Goal: Task Accomplishment & Management: Complete application form

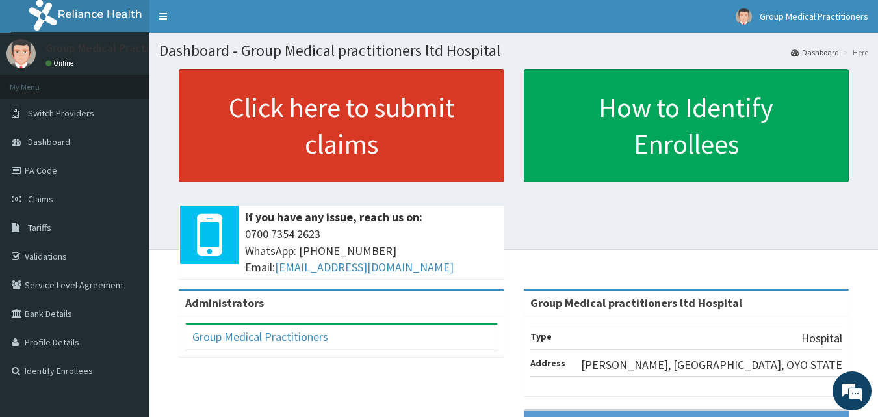
click at [435, 152] on link "Click here to submit claims" at bounding box center [342, 125] width 326 height 113
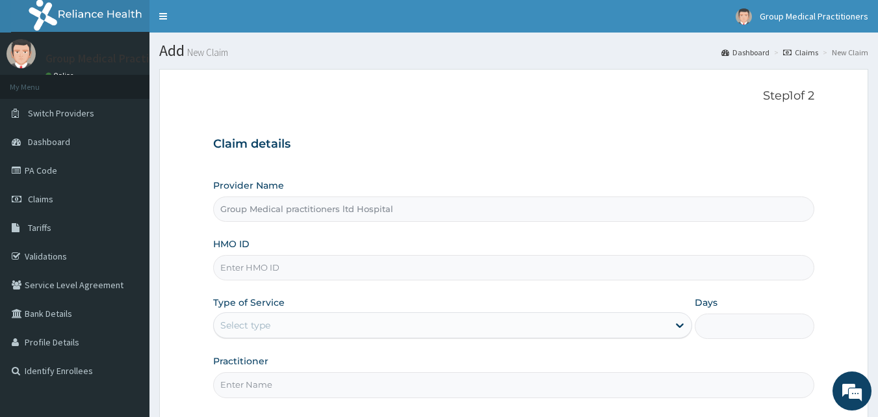
click at [795, 54] on link "Claims" at bounding box center [800, 52] width 35 height 11
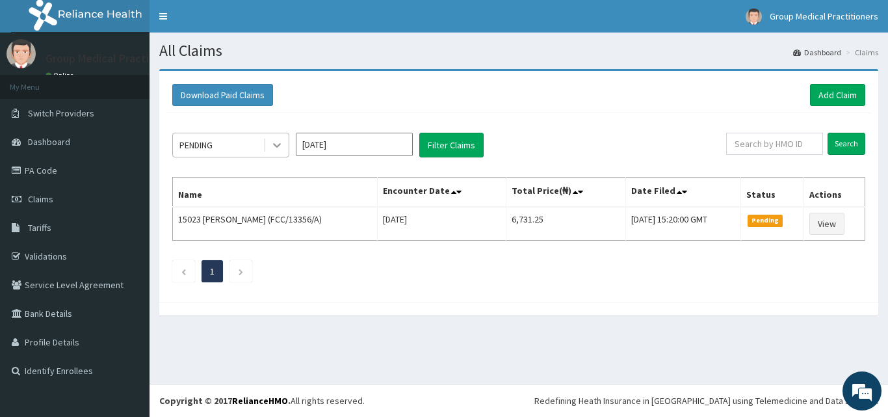
click at [279, 150] on icon at bounding box center [276, 144] width 13 height 13
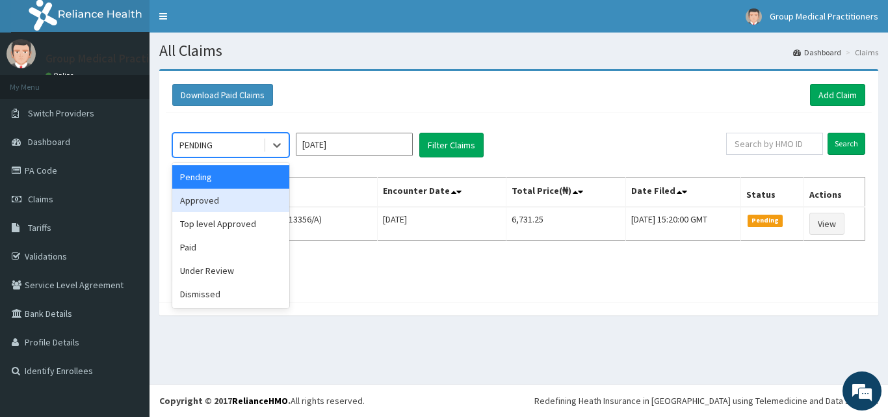
click at [212, 200] on div "Approved" at bounding box center [230, 199] width 117 height 23
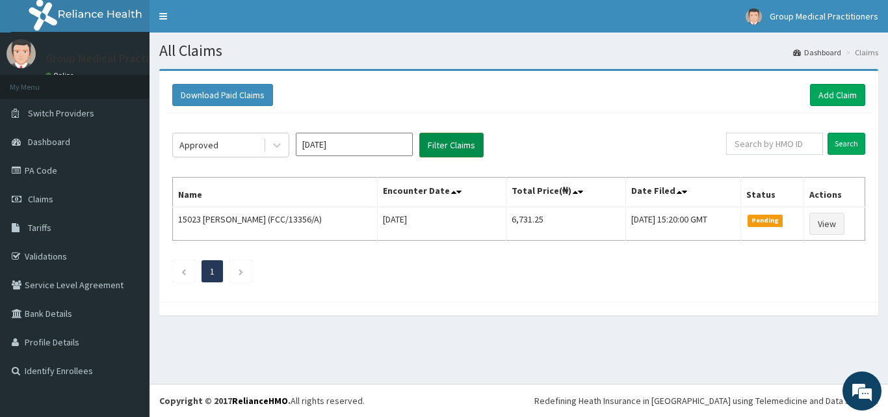
click at [428, 155] on button "Filter Claims" at bounding box center [451, 145] width 64 height 25
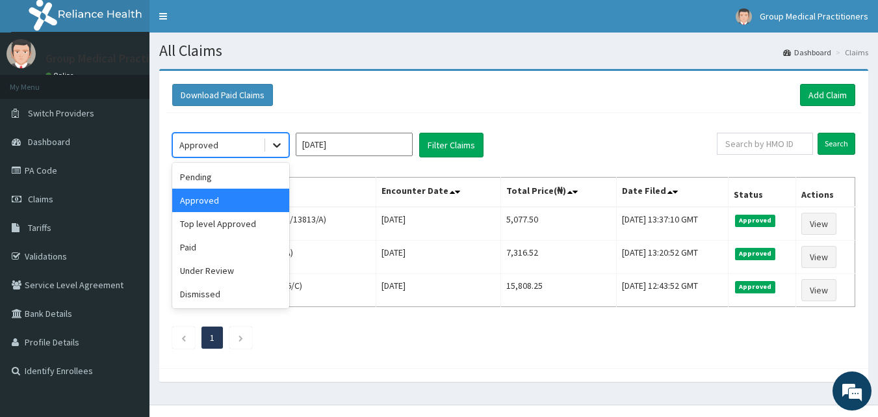
click at [288, 148] on div at bounding box center [276, 144] width 23 height 23
click at [221, 174] on div "Pending" at bounding box center [230, 176] width 117 height 23
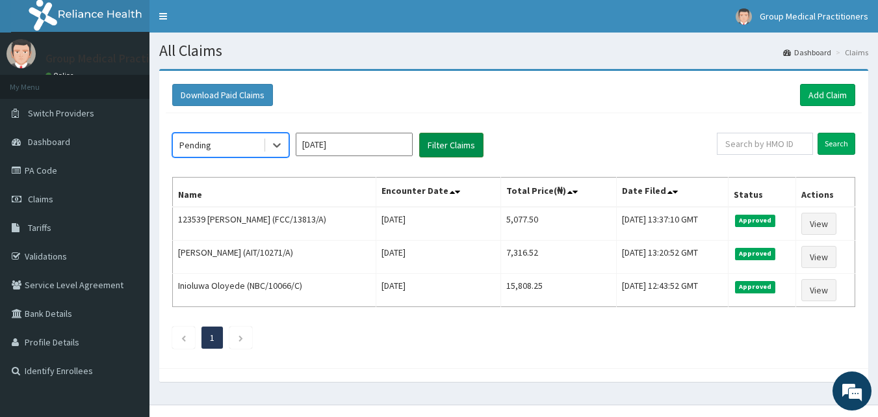
click at [436, 144] on button "Filter Claims" at bounding box center [451, 145] width 64 height 25
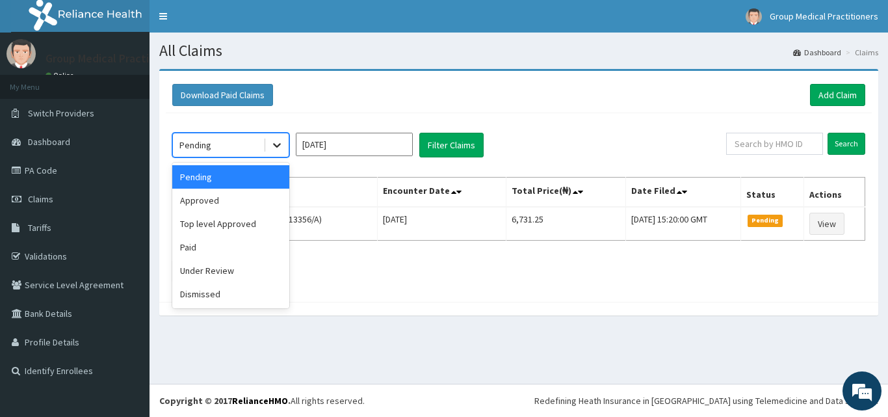
click at [269, 148] on div at bounding box center [276, 144] width 23 height 23
click at [208, 292] on div "Dismissed" at bounding box center [230, 293] width 117 height 23
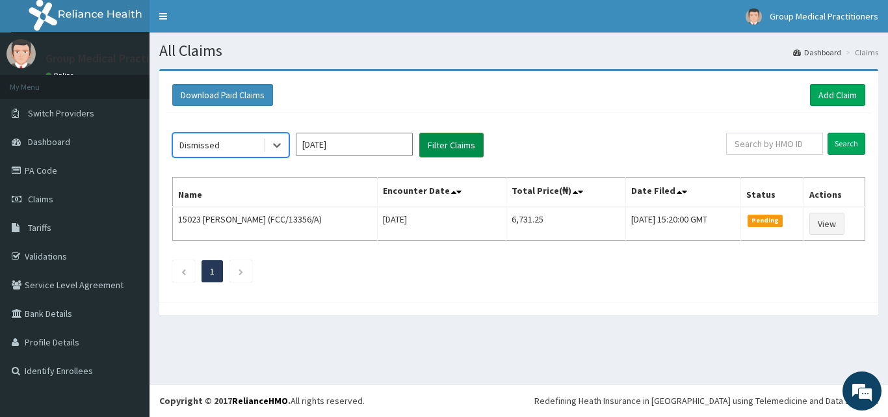
click at [448, 145] on button "Filter Claims" at bounding box center [451, 145] width 64 height 25
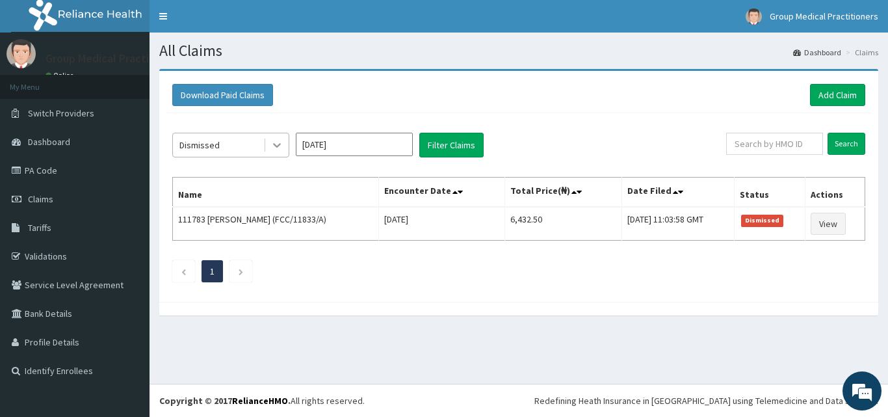
click at [281, 146] on icon at bounding box center [276, 144] width 13 height 13
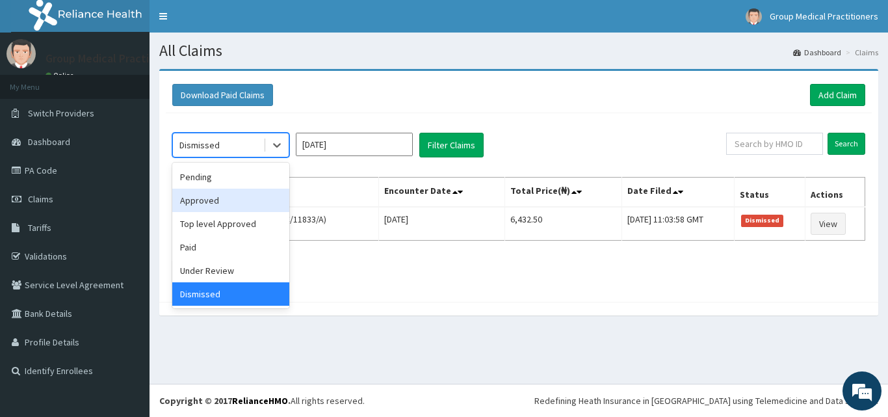
click at [220, 207] on div "Approved" at bounding box center [230, 199] width 117 height 23
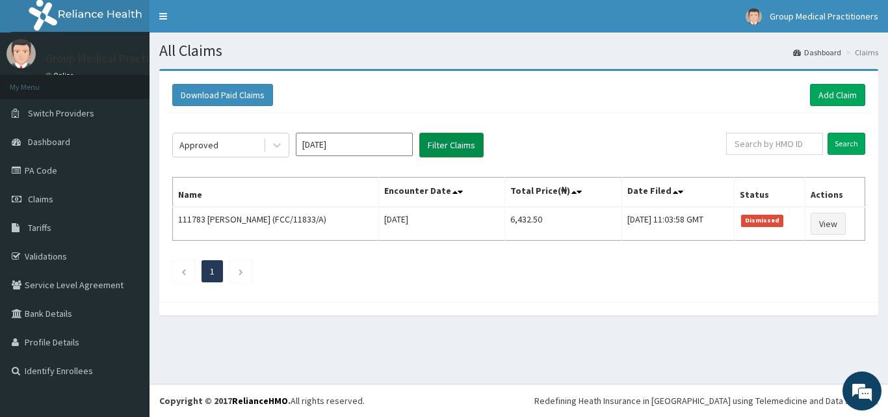
click at [455, 134] on button "Filter Claims" at bounding box center [451, 145] width 64 height 25
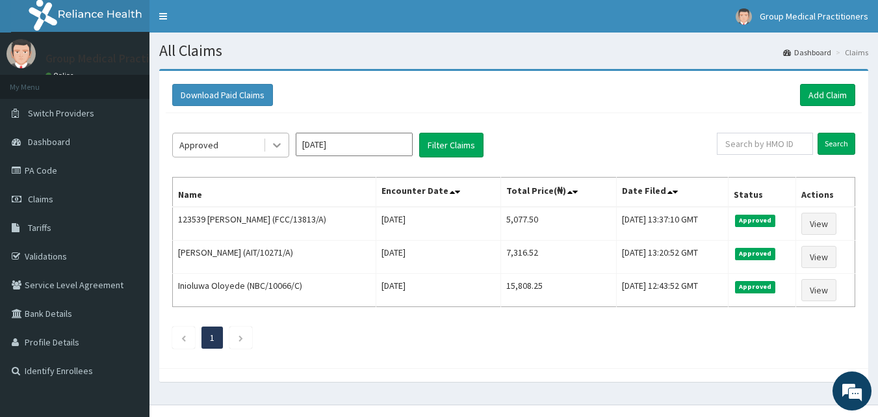
click at [285, 141] on div at bounding box center [276, 144] width 23 height 23
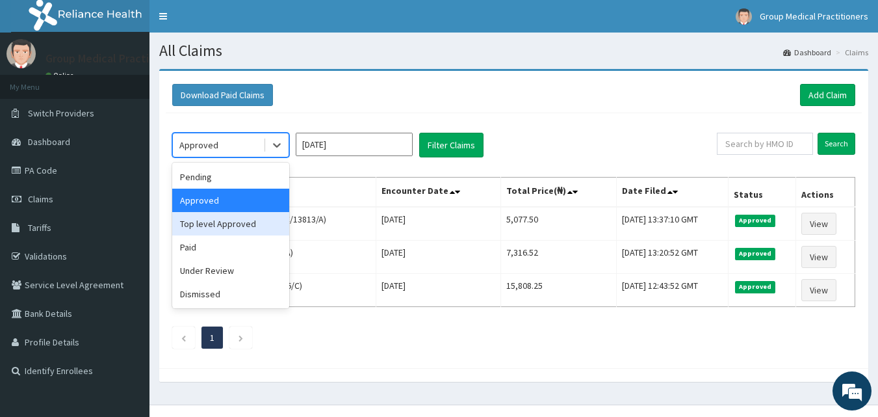
click at [220, 227] on div "Top level Approved" at bounding box center [230, 223] width 117 height 23
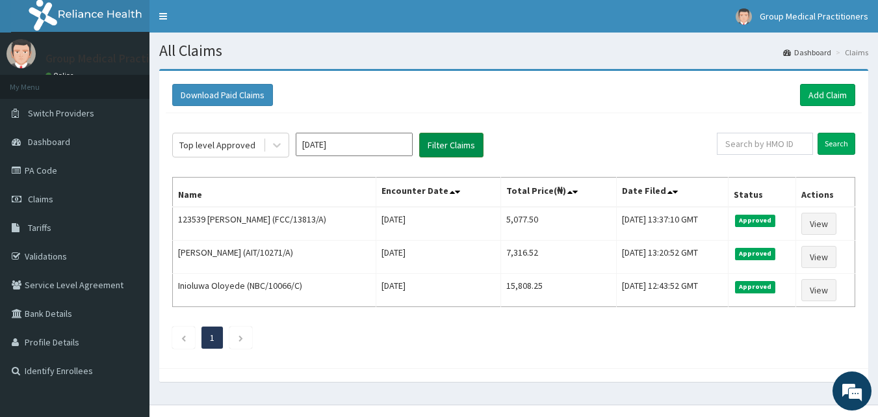
click at [443, 142] on button "Filter Claims" at bounding box center [451, 145] width 64 height 25
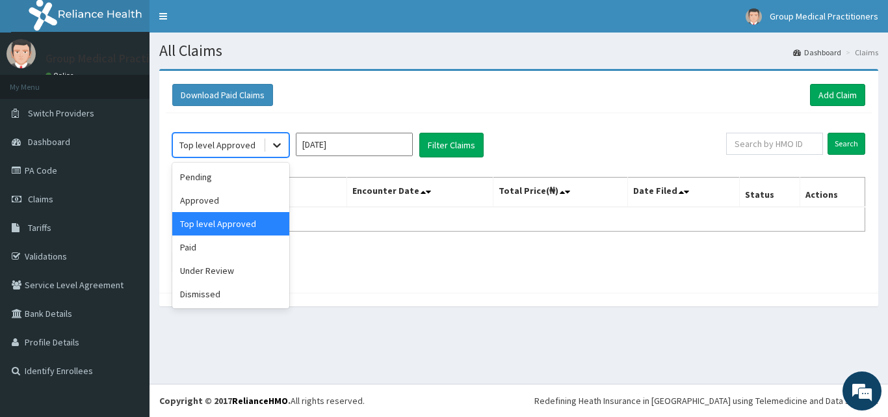
click at [279, 148] on icon at bounding box center [276, 144] width 13 height 13
click at [197, 243] on div "Paid" at bounding box center [230, 246] width 117 height 23
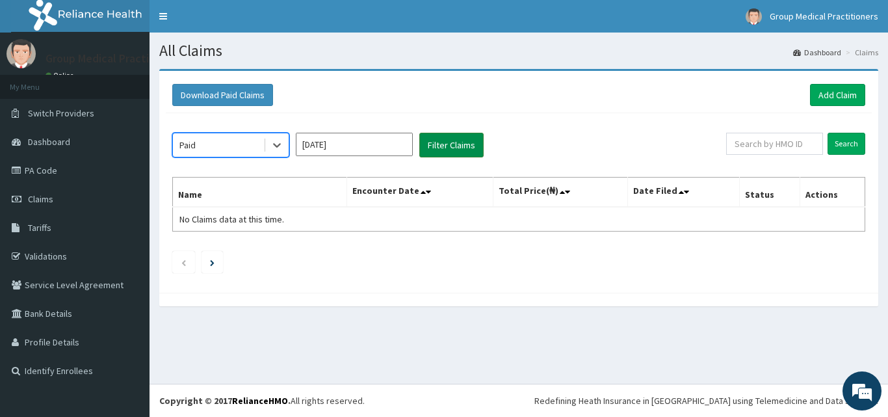
click at [435, 144] on button "Filter Claims" at bounding box center [451, 145] width 64 height 25
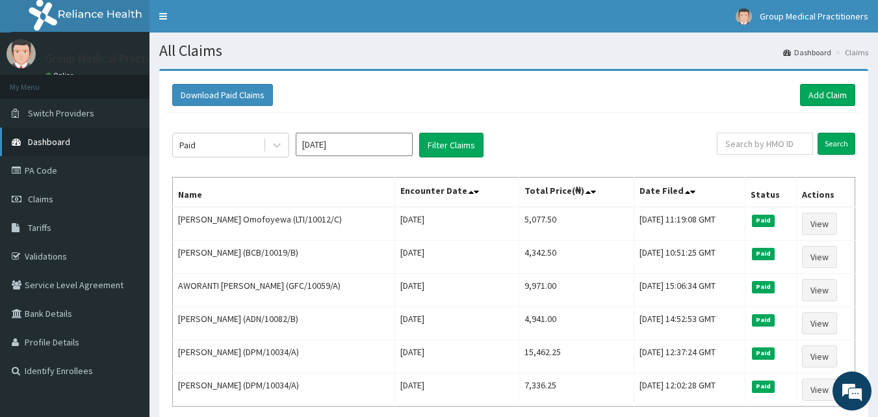
click at [62, 136] on span "Dashboard" at bounding box center [49, 142] width 42 height 12
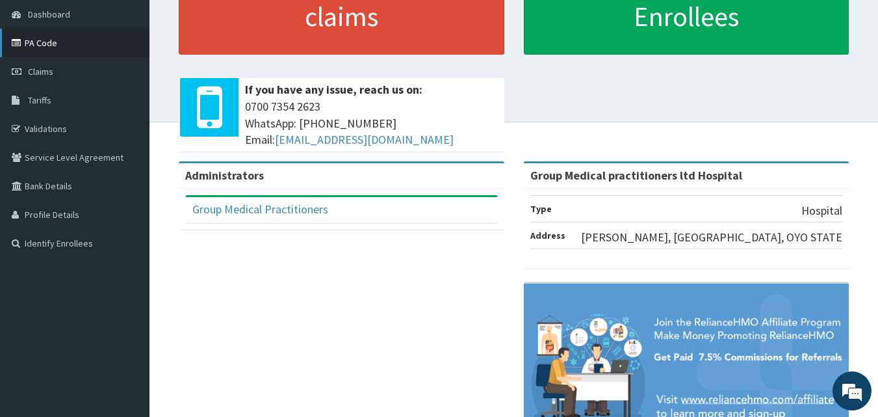
scroll to position [130, 0]
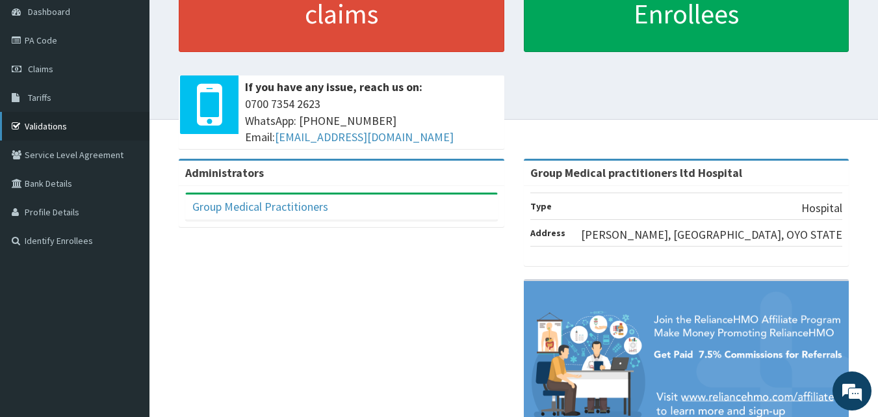
click at [37, 124] on link "Validations" at bounding box center [74, 126] width 149 height 29
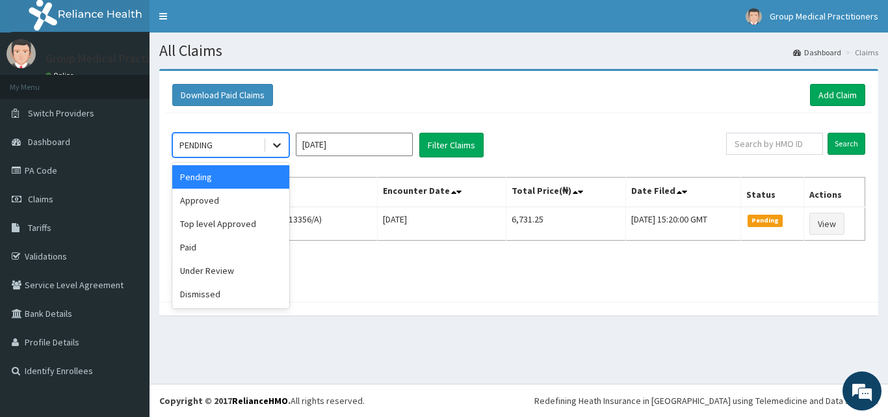
click at [273, 145] on icon at bounding box center [276, 144] width 13 height 13
click at [225, 208] on div "Approved" at bounding box center [230, 199] width 117 height 23
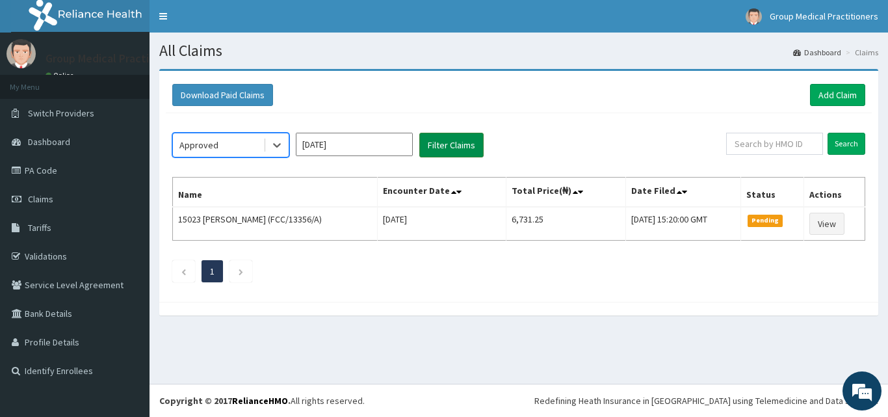
click at [435, 138] on button "Filter Claims" at bounding box center [451, 145] width 64 height 25
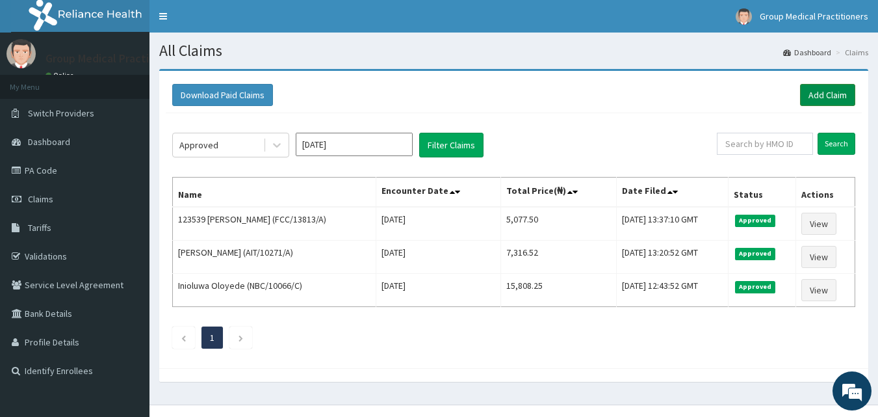
click at [829, 96] on link "Add Claim" at bounding box center [827, 95] width 55 height 22
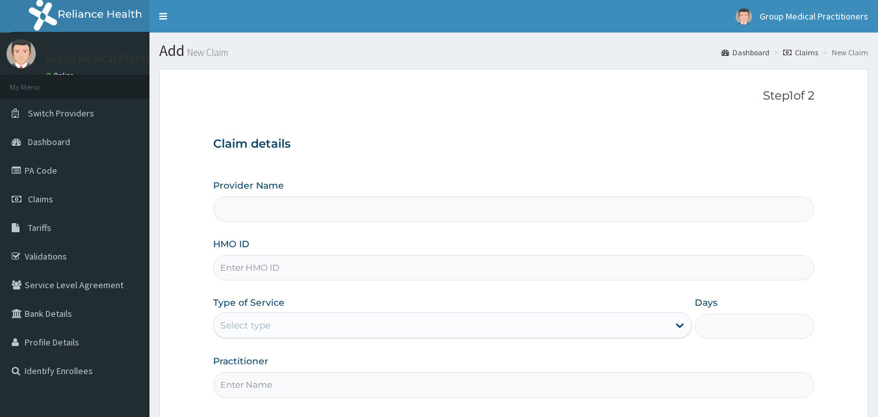
type input "Group Medical practitioners ltd Hospital"
click at [385, 279] on input "HMO ID" at bounding box center [514, 267] width 602 height 25
type input "CHLT/10078/A"
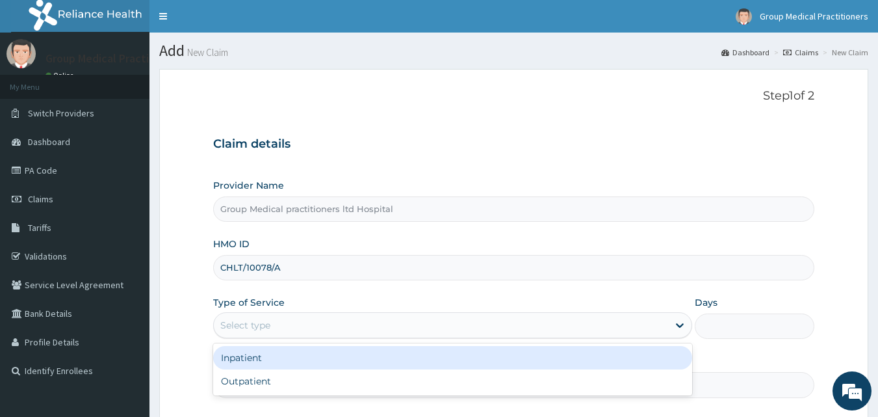
click at [355, 330] on div "Select type" at bounding box center [441, 325] width 454 height 21
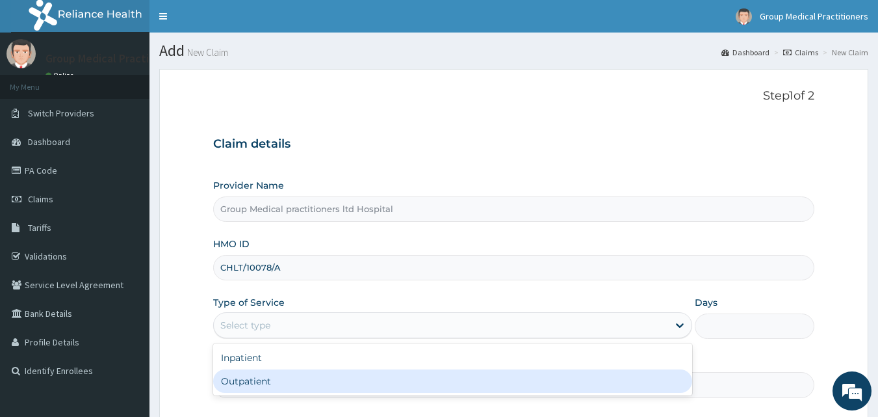
click at [318, 379] on div "Outpatient" at bounding box center [452, 380] width 479 height 23
type input "1"
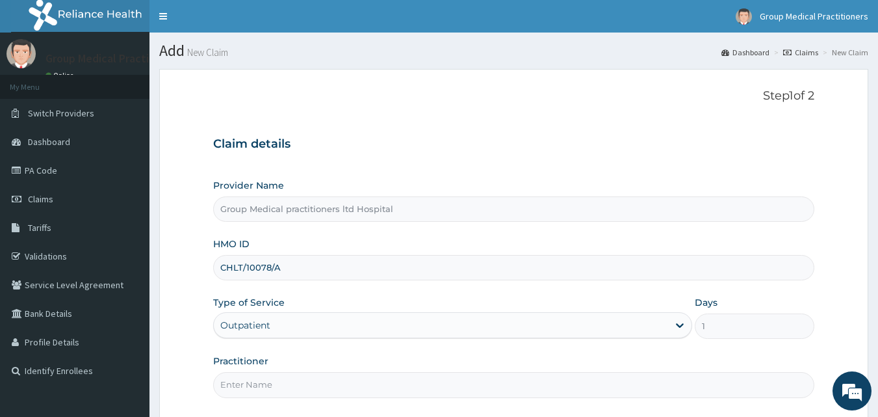
click at [517, 107] on div "Step 1 of 2 Claim details Provider Name Group Medical practitioners ltd Hospita…" at bounding box center [514, 245] width 602 height 313
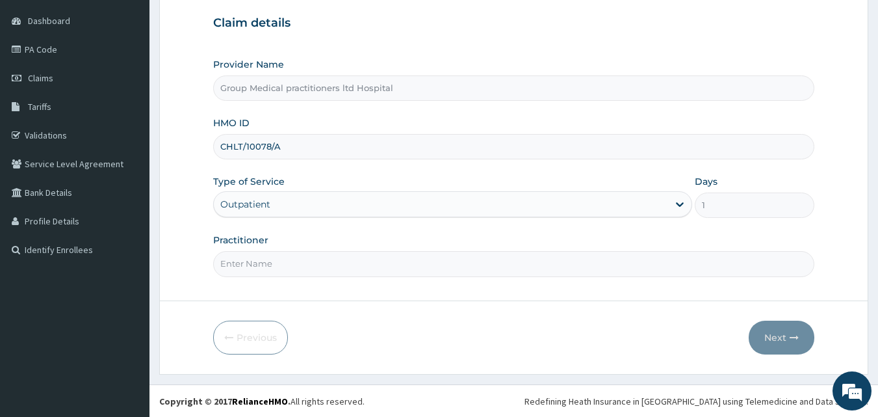
scroll to position [122, 0]
click at [327, 266] on input "Practitioner" at bounding box center [514, 262] width 602 height 25
click at [229, 265] on input "medical practitioners" at bounding box center [514, 262] width 602 height 25
type input "Medical practitioners"
click at [778, 346] on button "Next" at bounding box center [782, 337] width 66 height 34
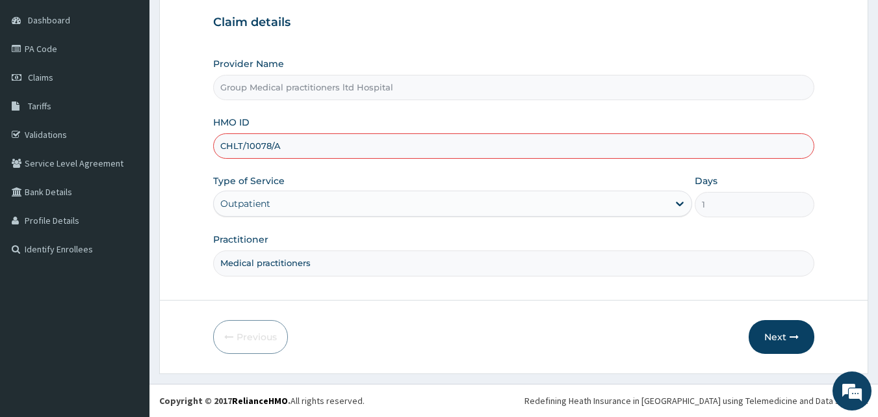
click at [242, 146] on input "CHLT/10078/A" at bounding box center [514, 145] width 602 height 25
type input "CHL/10078/A"
click at [801, 343] on button "Next" at bounding box center [782, 337] width 66 height 34
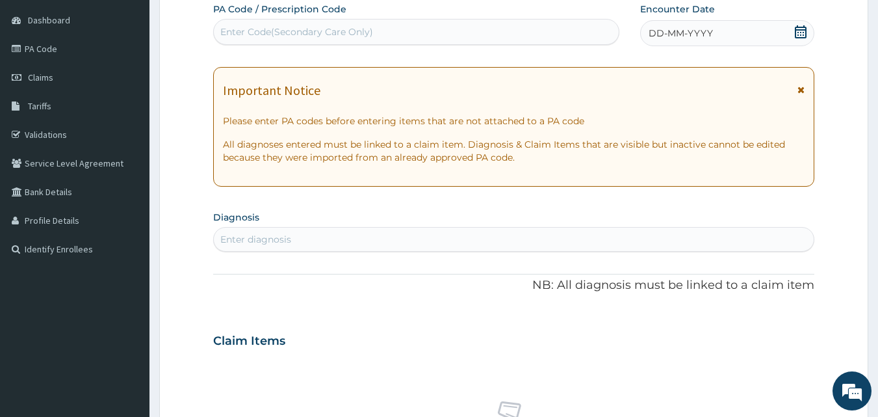
click at [707, 27] on span "DD-MM-YYYY" at bounding box center [681, 33] width 64 height 13
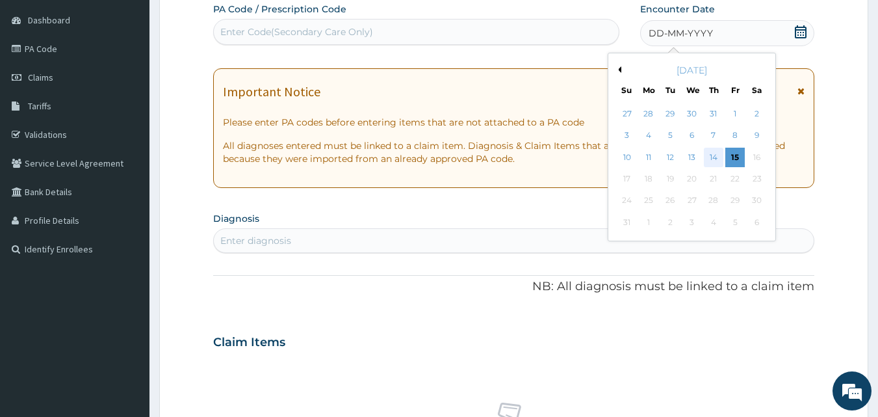
click at [712, 153] on div "14" at bounding box center [713, 157] width 19 height 19
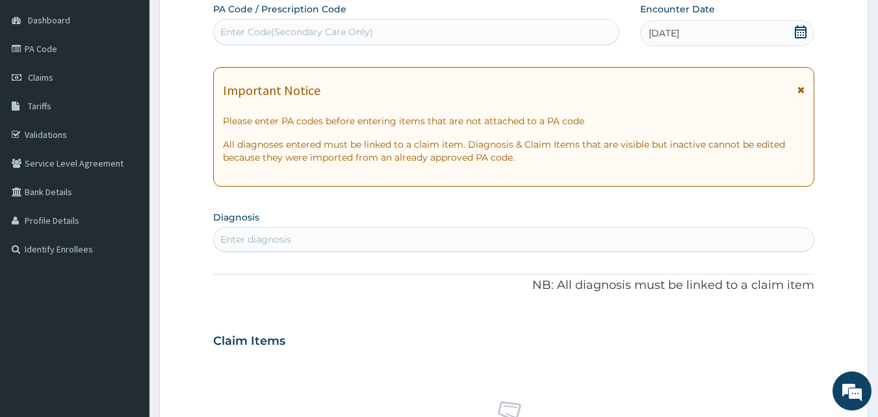
click at [464, 237] on div "Enter diagnosis" at bounding box center [514, 239] width 600 height 21
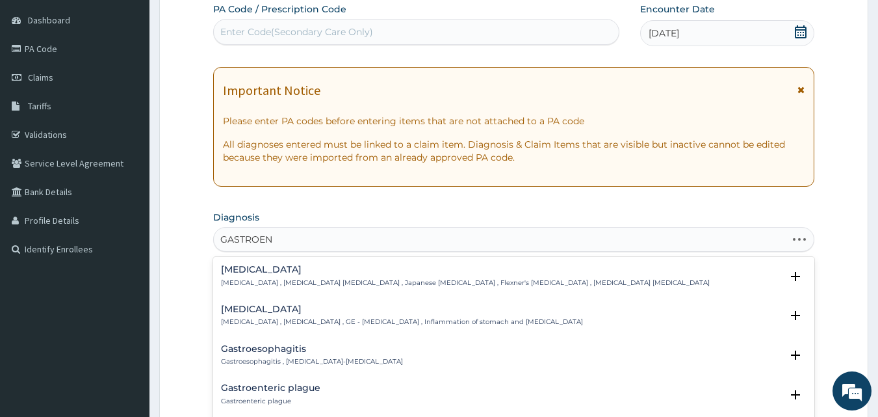
type input "GASTROENT"
click at [335, 315] on div "[MEDICAL_DATA] [MEDICAL_DATA] , [MEDICAL_DATA] , GE - [MEDICAL_DATA] , Inflamma…" at bounding box center [402, 315] width 362 height 23
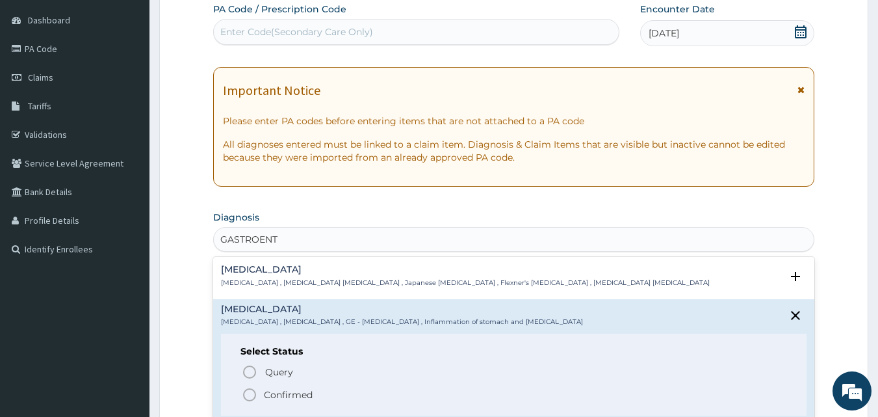
click at [261, 391] on span "Confirmed" at bounding box center [515, 395] width 546 height 16
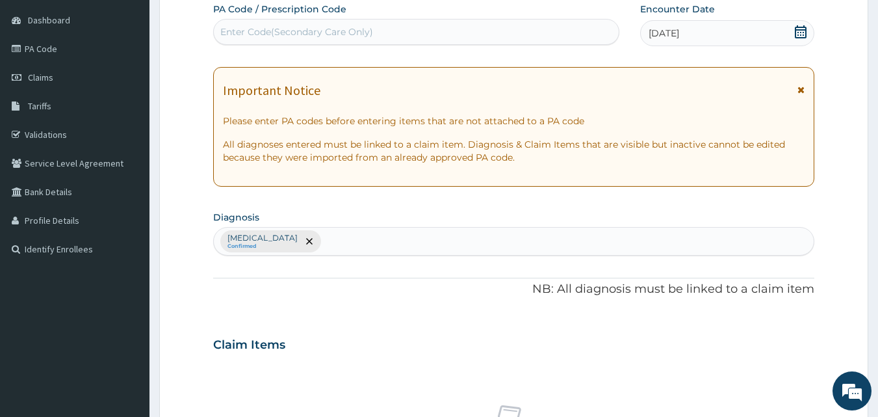
click at [509, 328] on div "Claim Items" at bounding box center [514, 342] width 602 height 34
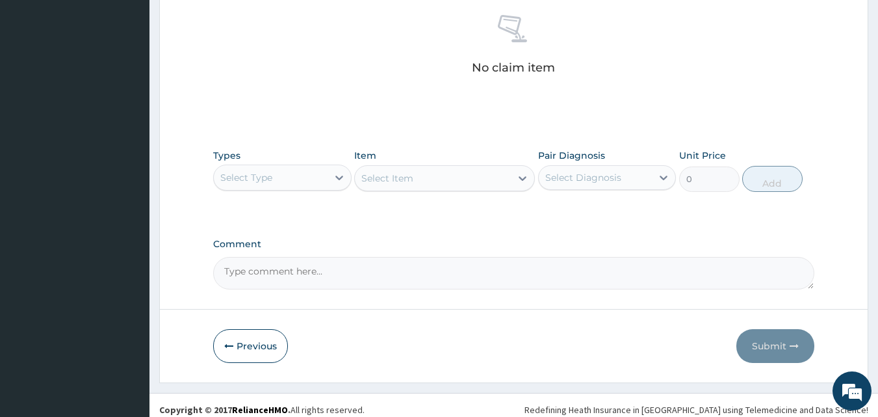
scroll to position [520, 0]
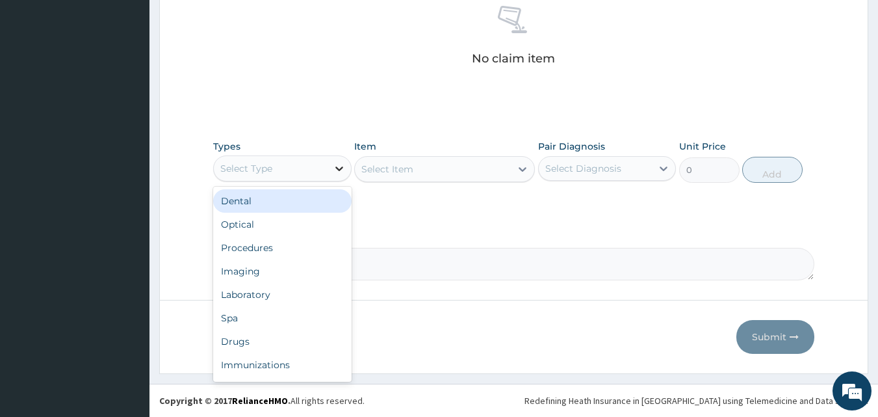
click at [344, 170] on icon at bounding box center [339, 168] width 13 height 13
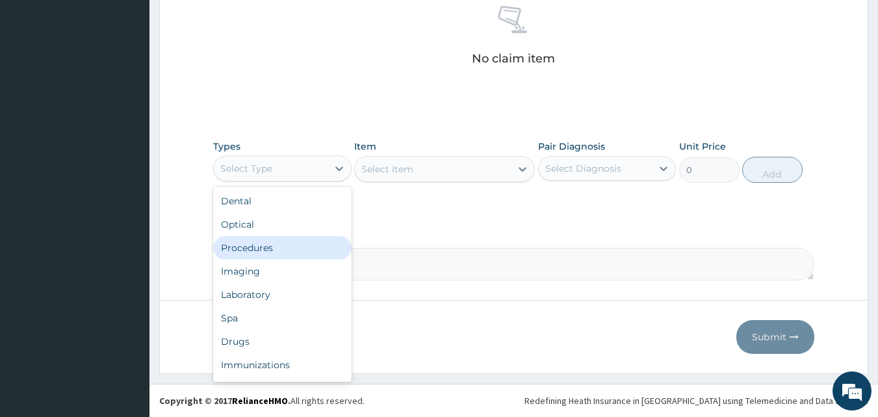
click at [295, 255] on div "Procedures" at bounding box center [282, 247] width 138 height 23
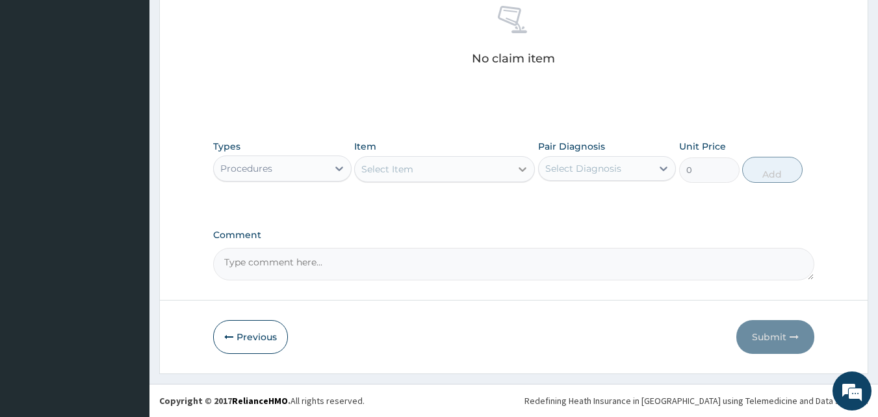
click at [519, 173] on icon at bounding box center [522, 168] width 13 height 13
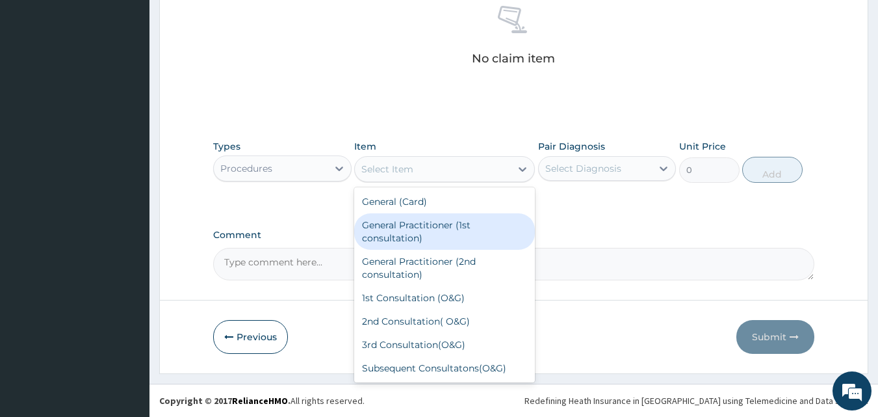
click at [454, 229] on div "General Practitioner (1st consultation)" at bounding box center [444, 231] width 181 height 36
type input "1500"
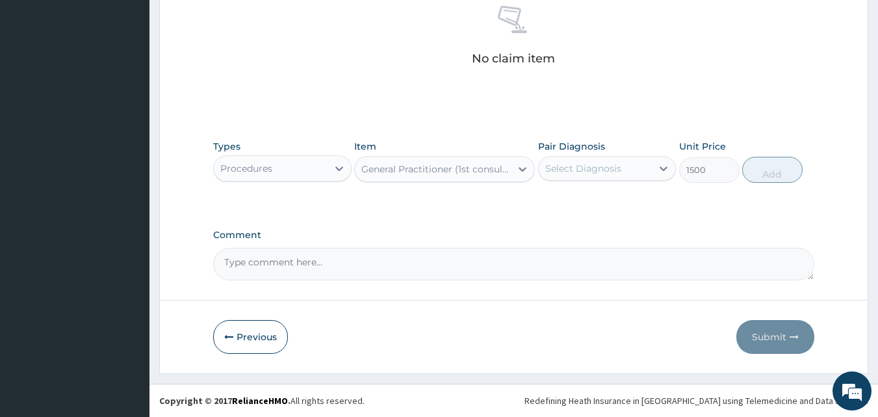
click at [608, 172] on div "Select Diagnosis" at bounding box center [583, 168] width 76 height 13
click at [592, 199] on label "[MEDICAL_DATA]" at bounding box center [599, 200] width 81 height 13
checkbox input "true"
click at [761, 172] on button "Add" at bounding box center [772, 170] width 60 height 26
type input "0"
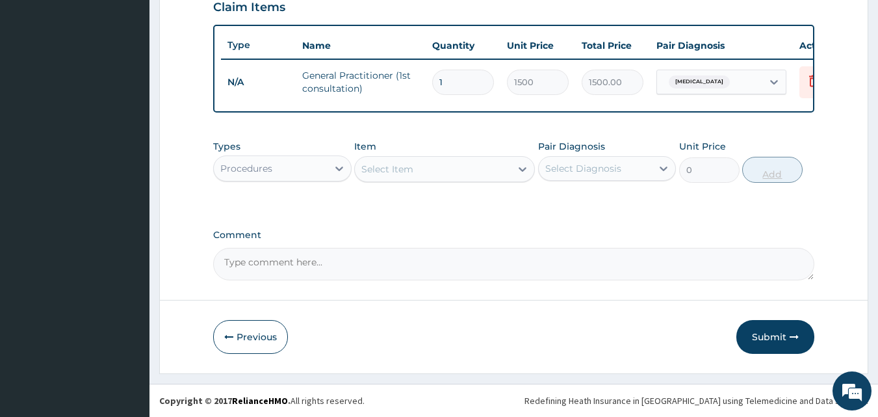
scroll to position [469, 0]
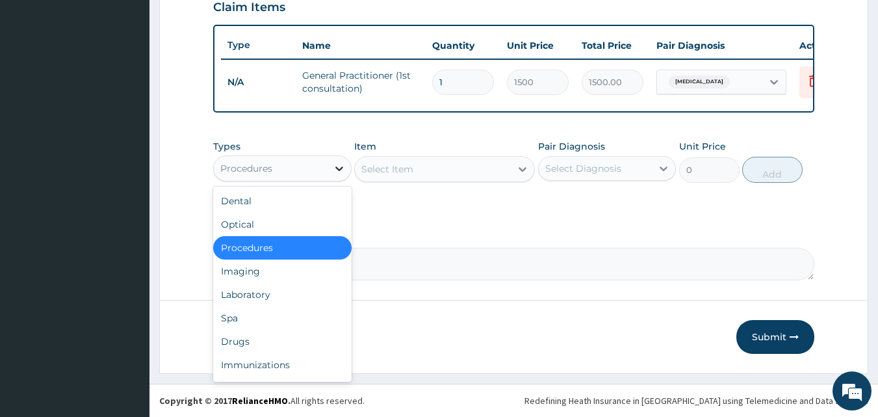
click at [338, 171] on icon at bounding box center [339, 168] width 13 height 13
click at [237, 335] on div "Drugs" at bounding box center [282, 340] width 138 height 23
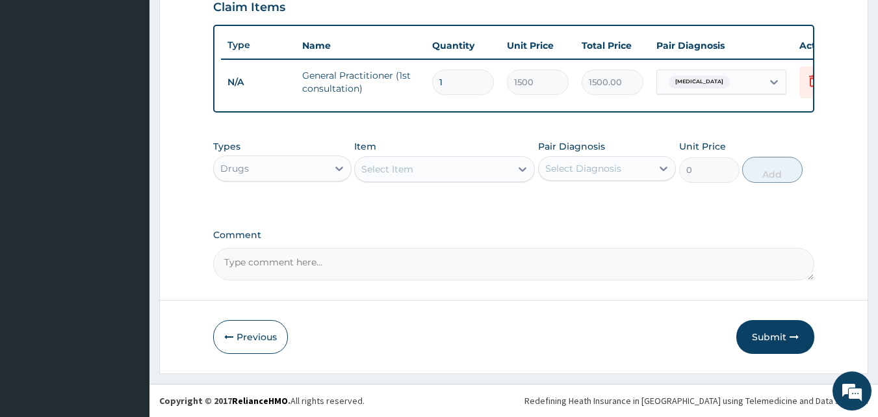
click at [480, 175] on div "Select Item" at bounding box center [433, 169] width 156 height 21
type input "[PERSON_NAME]"
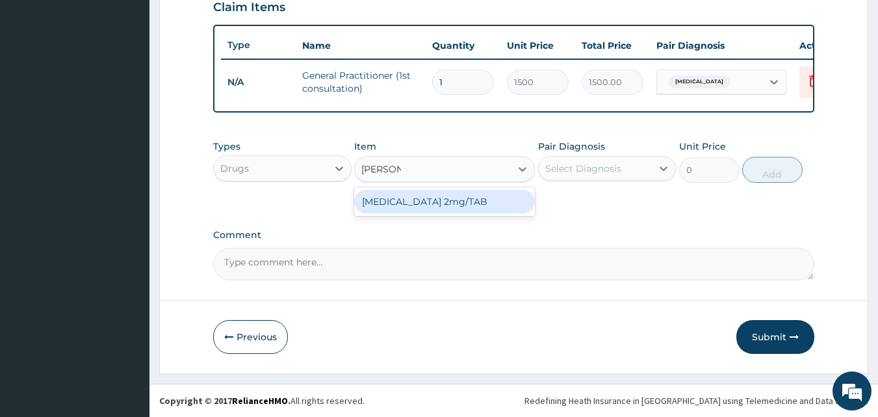
click at [470, 201] on div "[MEDICAL_DATA] 2mg/TAB" at bounding box center [444, 201] width 181 height 23
type input "26.25"
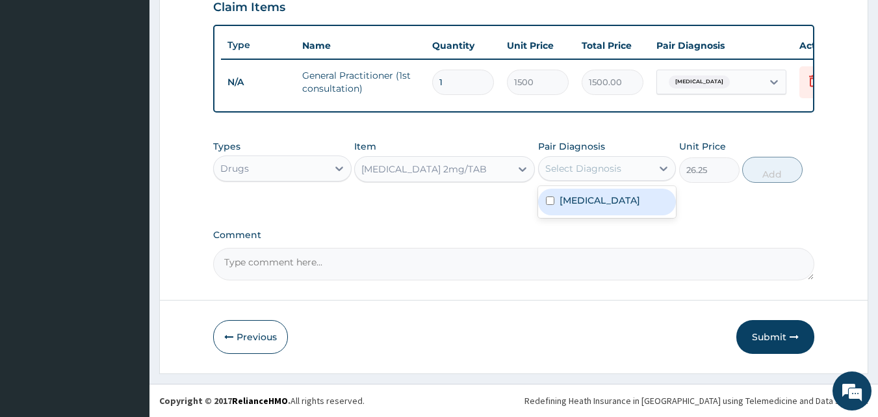
click at [600, 177] on div "Select Diagnosis" at bounding box center [596, 168] width 114 height 21
click at [591, 196] on label "[MEDICAL_DATA]" at bounding box center [599, 200] width 81 height 13
checkbox input "true"
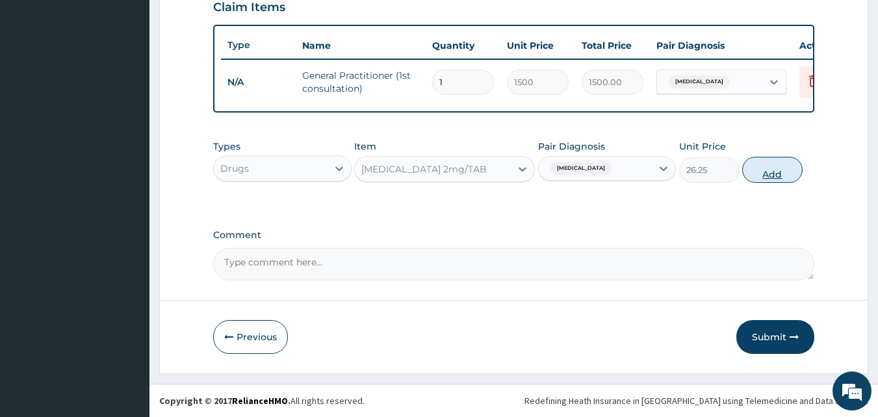
click at [775, 172] on button "Add" at bounding box center [772, 170] width 60 height 26
type input "0"
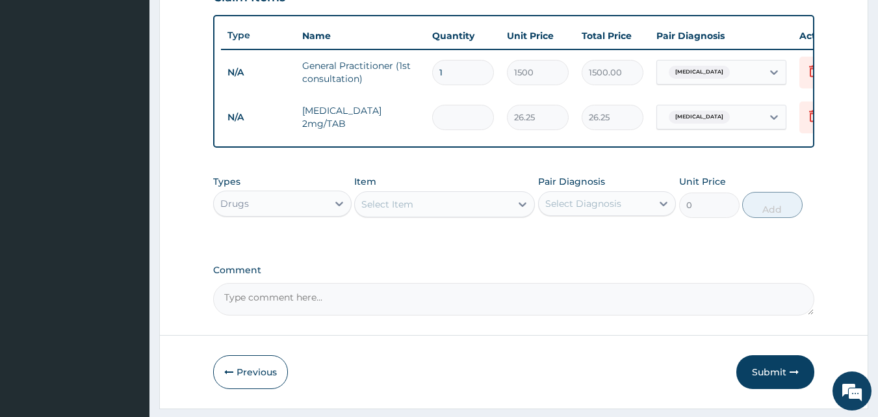
type input "0.00"
type input "2"
type input "52.50"
type input "0.00"
type input "4"
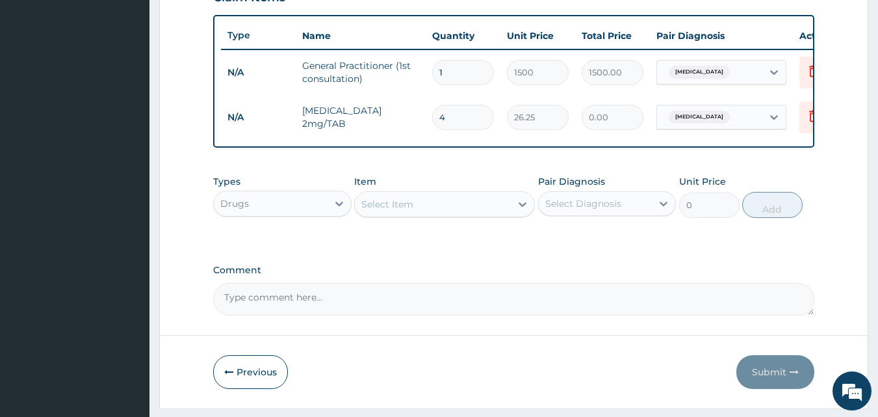
type input "105.00"
type input "4"
click at [339, 210] on icon at bounding box center [339, 203] width 13 height 13
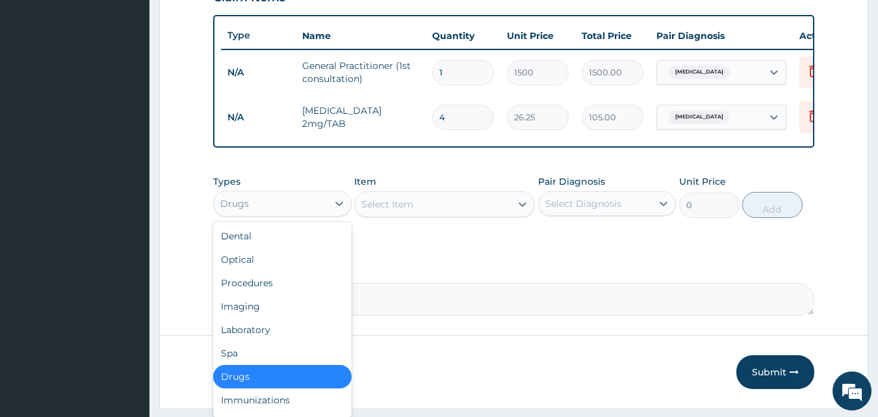
click at [394, 211] on div "Select Item" at bounding box center [387, 204] width 52 height 13
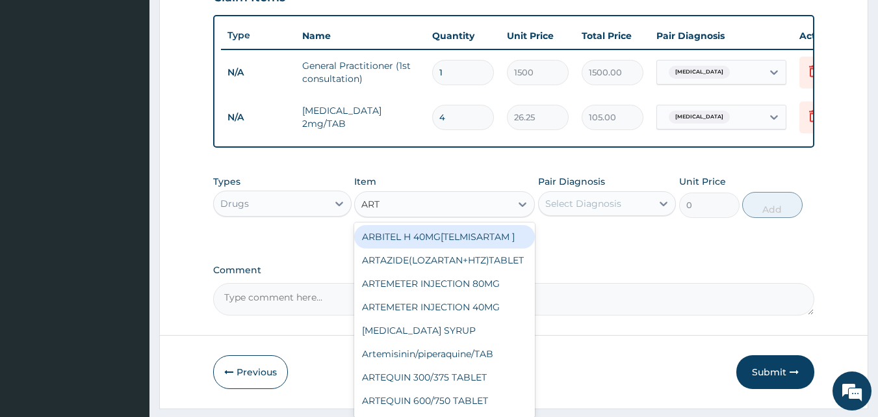
type input "ARTE"
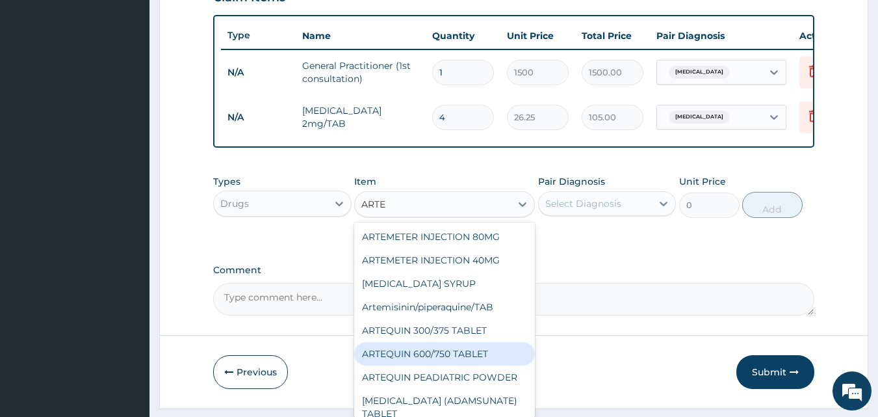
click at [402, 363] on div "ARTEQUIN 600/750 TABLET" at bounding box center [444, 353] width 181 height 23
type input "157.5"
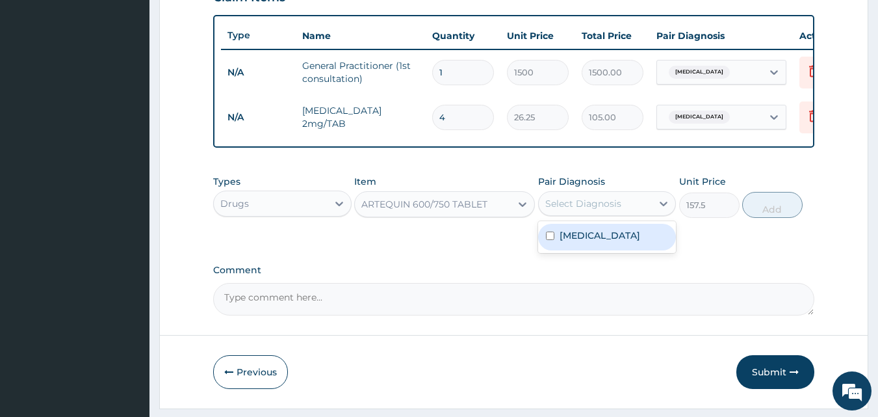
click at [619, 210] on div "Select Diagnosis" at bounding box center [583, 203] width 76 height 13
click at [576, 214] on div "Select Diagnosis" at bounding box center [596, 203] width 114 height 21
click at [577, 242] on label "[MEDICAL_DATA]" at bounding box center [599, 235] width 81 height 13
checkbox input "true"
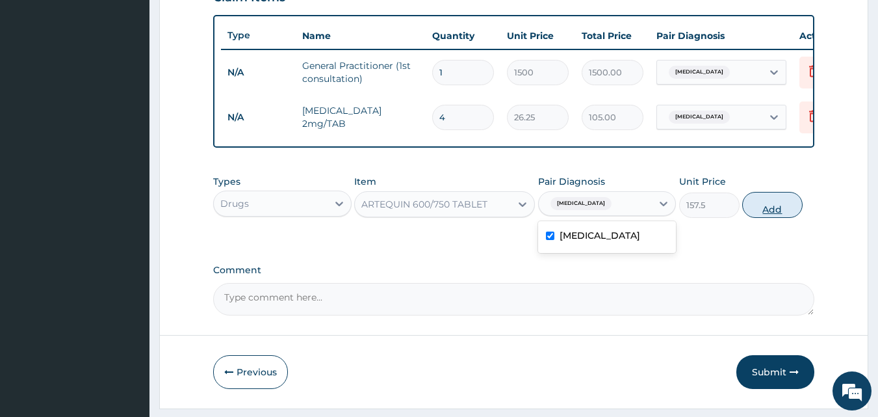
click at [762, 215] on button "Add" at bounding box center [772, 205] width 60 height 26
type input "0"
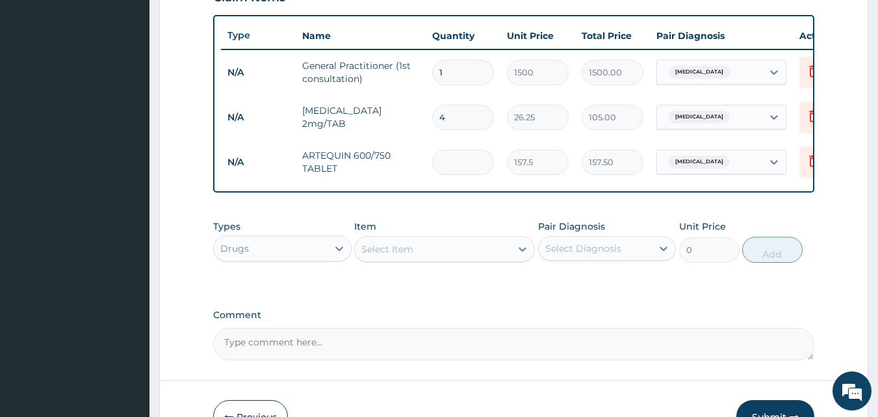
type input "0.00"
type input "6"
type input "945.00"
type input "6"
click at [478, 259] on div "Select Item" at bounding box center [433, 248] width 156 height 21
